Goal: Task Accomplishment & Management: Manage account settings

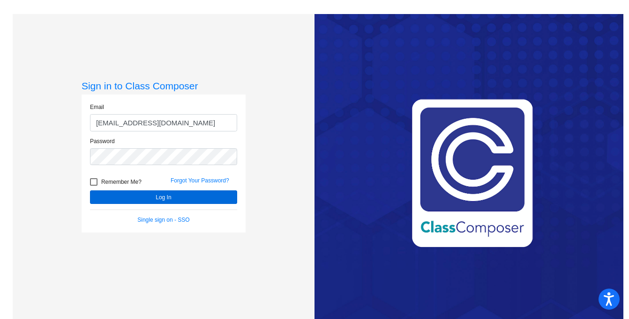
scroll to position [14, 0]
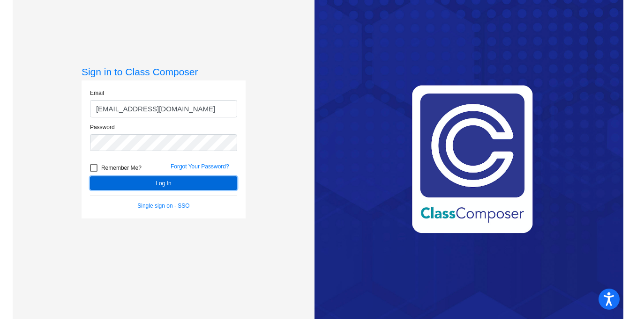
click at [205, 187] on button "Log In" at bounding box center [163, 184] width 147 height 14
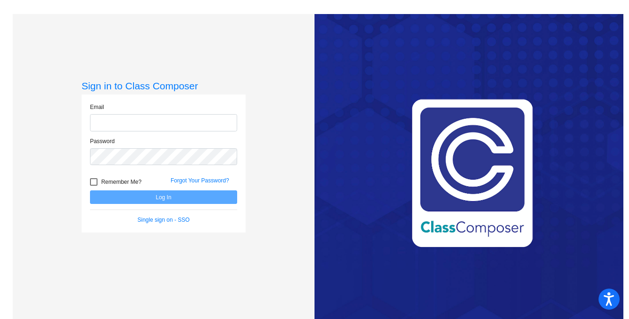
type input "[EMAIL_ADDRESS][DOMAIN_NAME]"
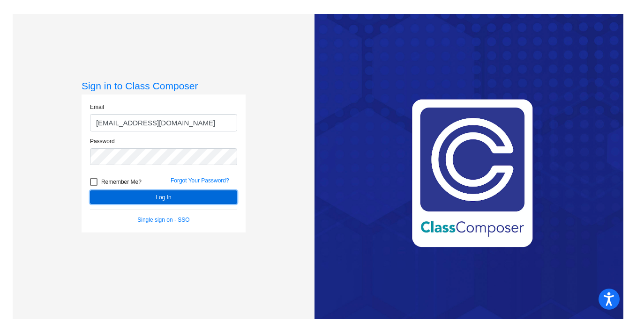
click at [212, 195] on button "Log In" at bounding box center [163, 198] width 147 height 14
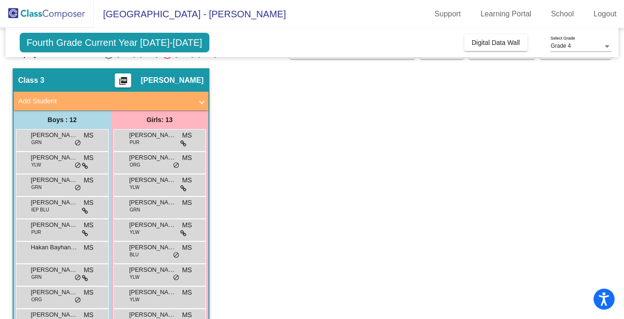
scroll to position [21, 0]
